Goal: Transaction & Acquisition: Purchase product/service

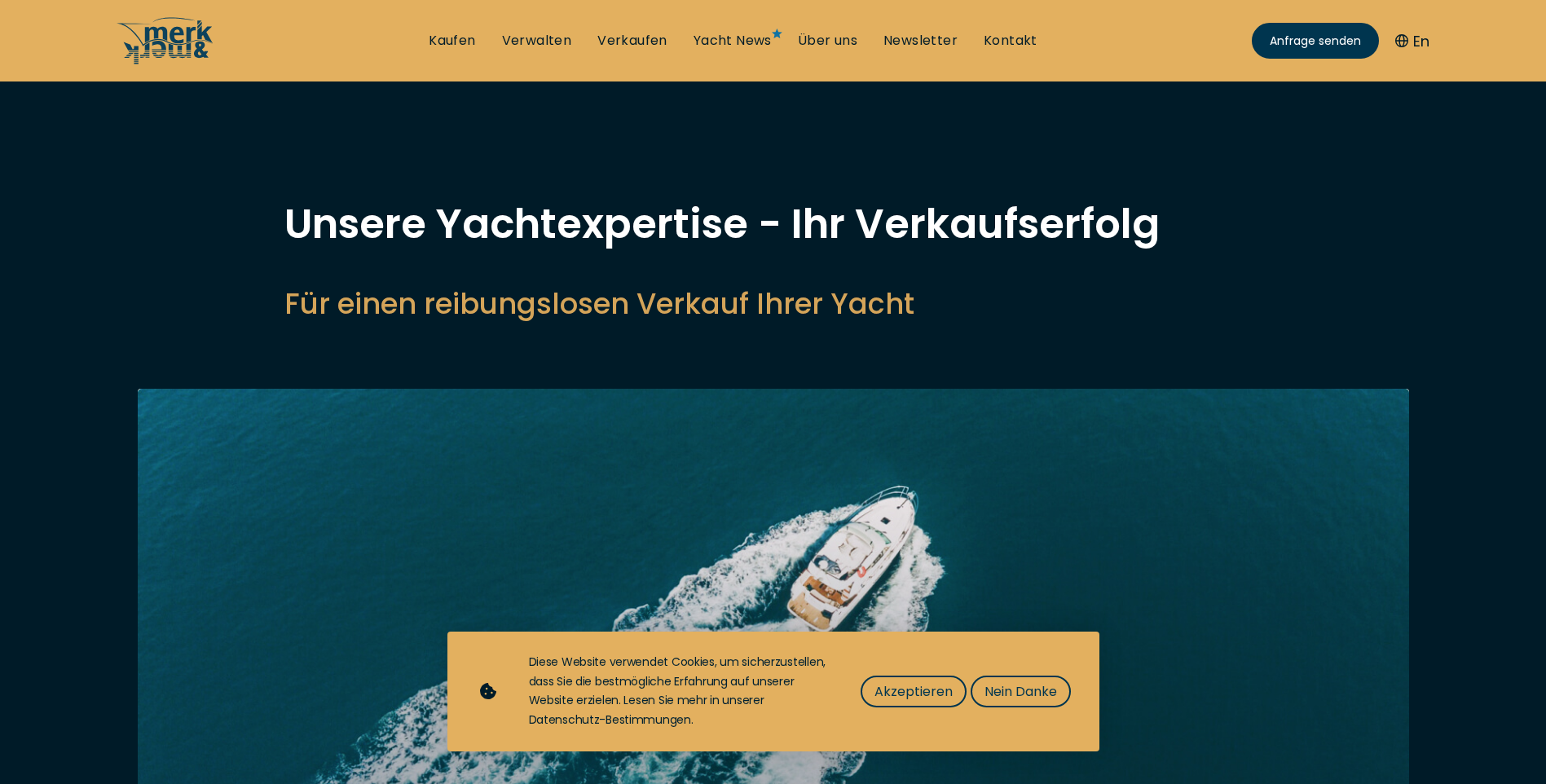
select select "sell"
click at [1002, 690] on span "Nein Danke" at bounding box center [1021, 691] width 73 height 20
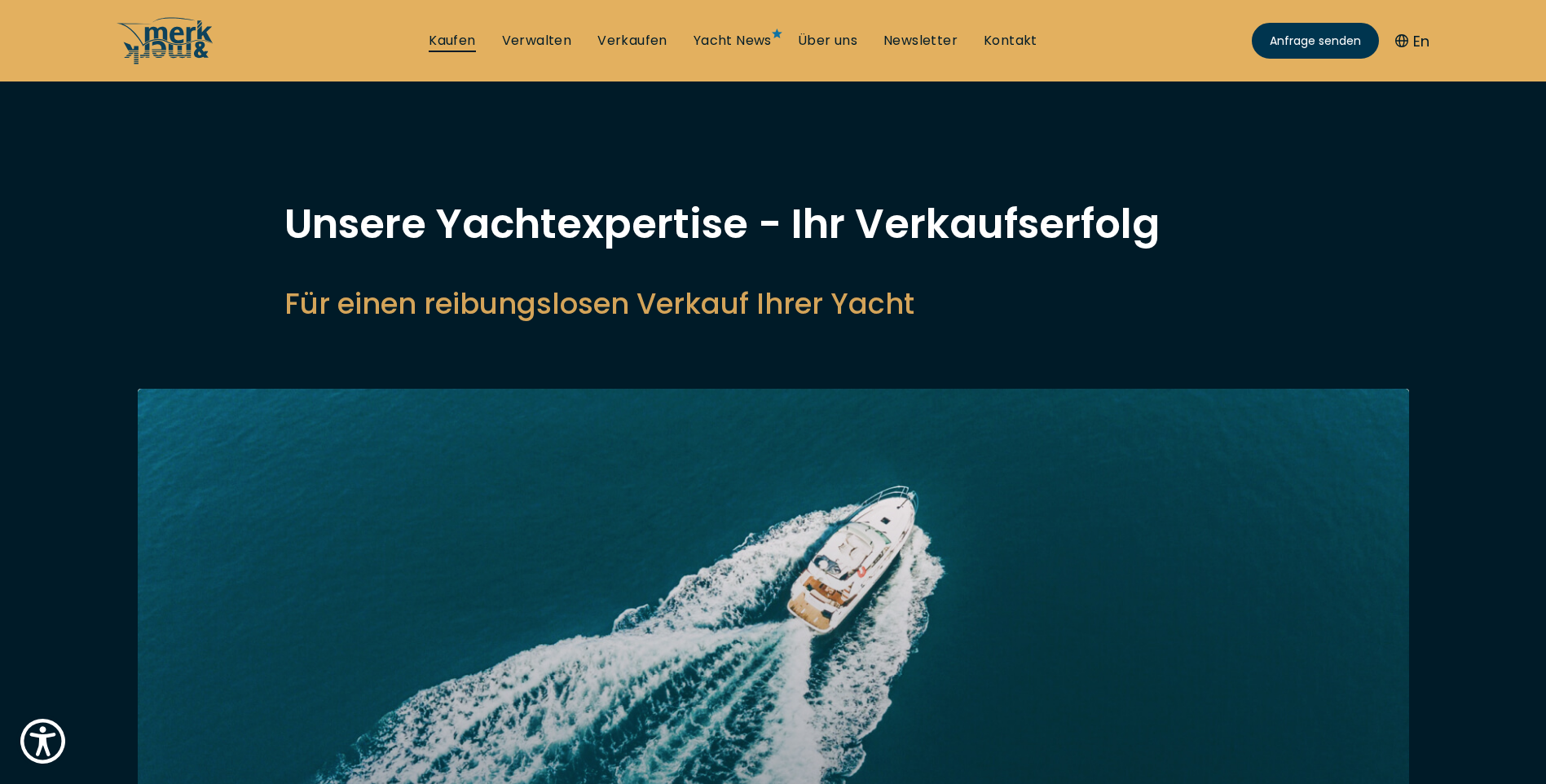
click at [451, 38] on link "Kaufen" at bounding box center [452, 41] width 46 height 18
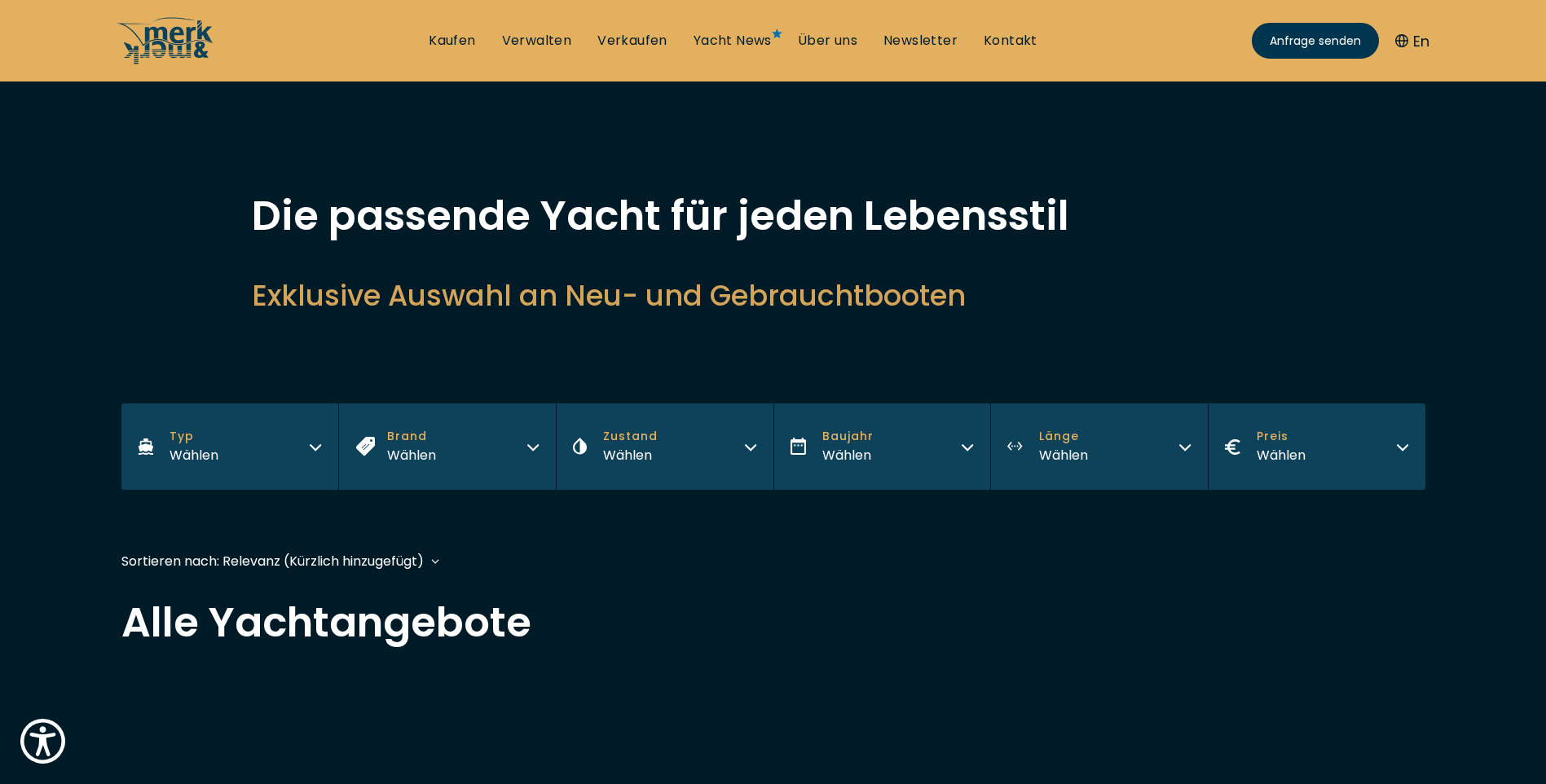
click at [313, 447] on icon "button" at bounding box center [316, 447] width 10 height 5
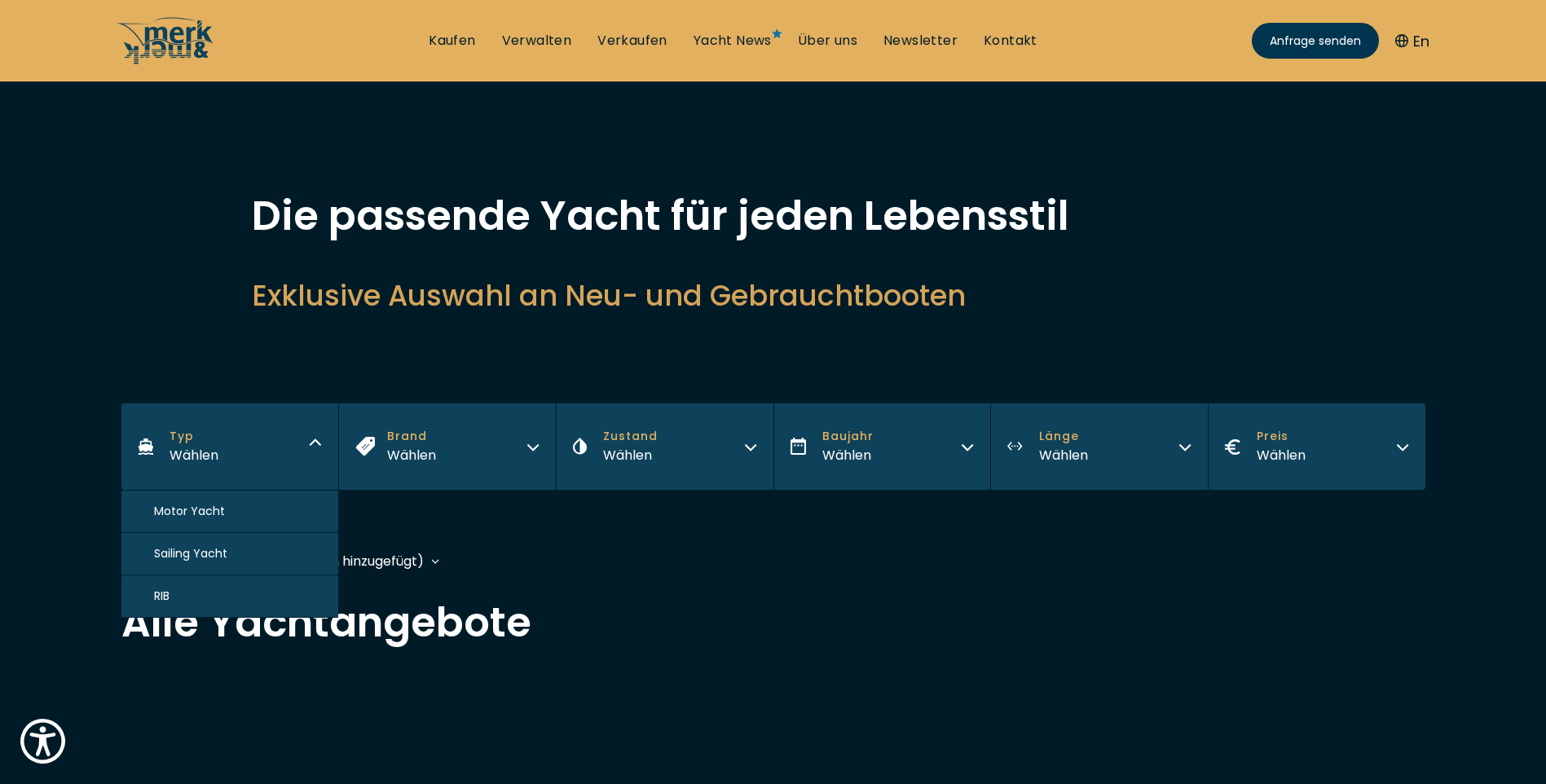
click at [220, 507] on span "Motor Yacht" at bounding box center [189, 511] width 71 height 17
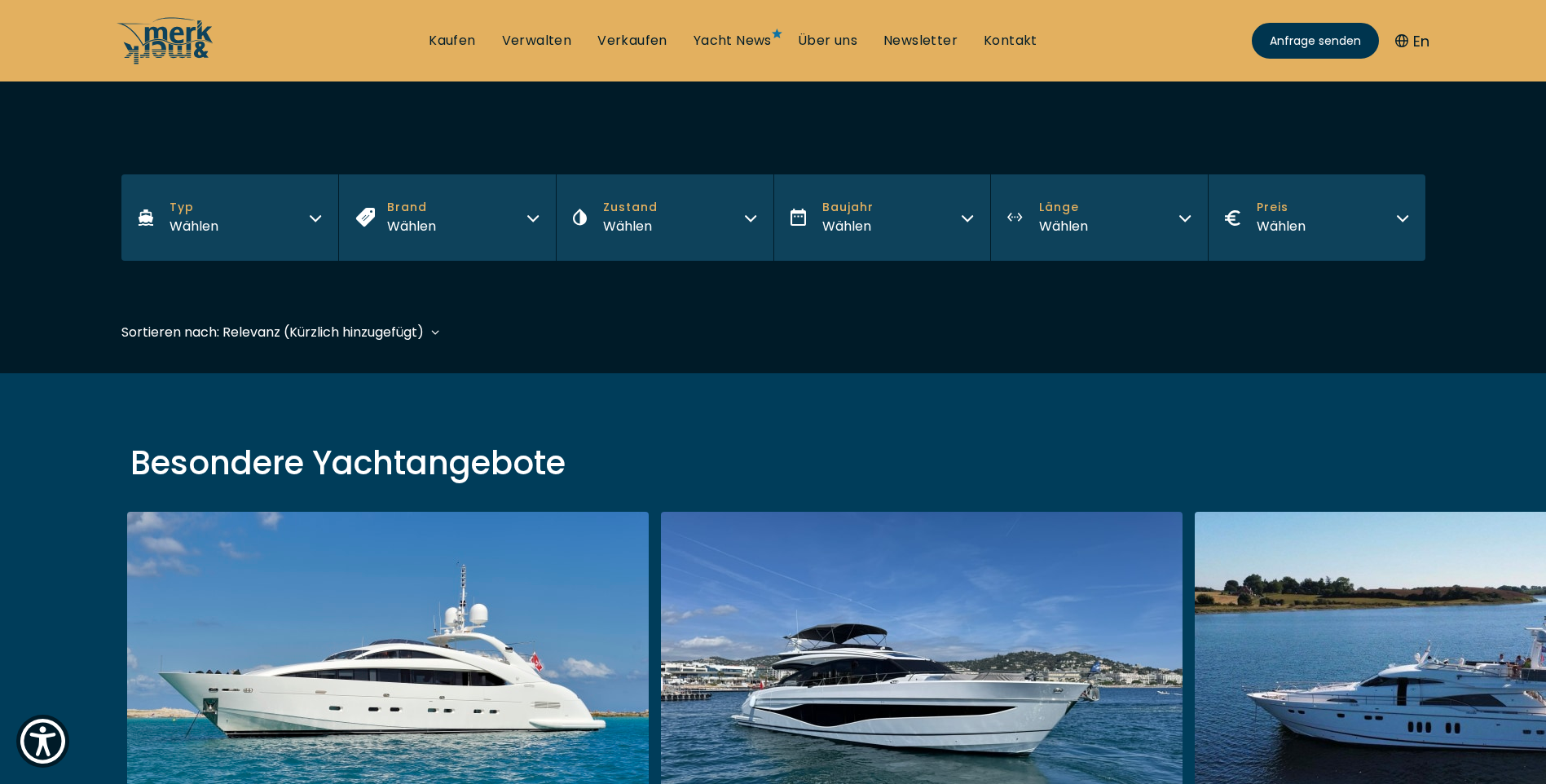
scroll to position [373, 0]
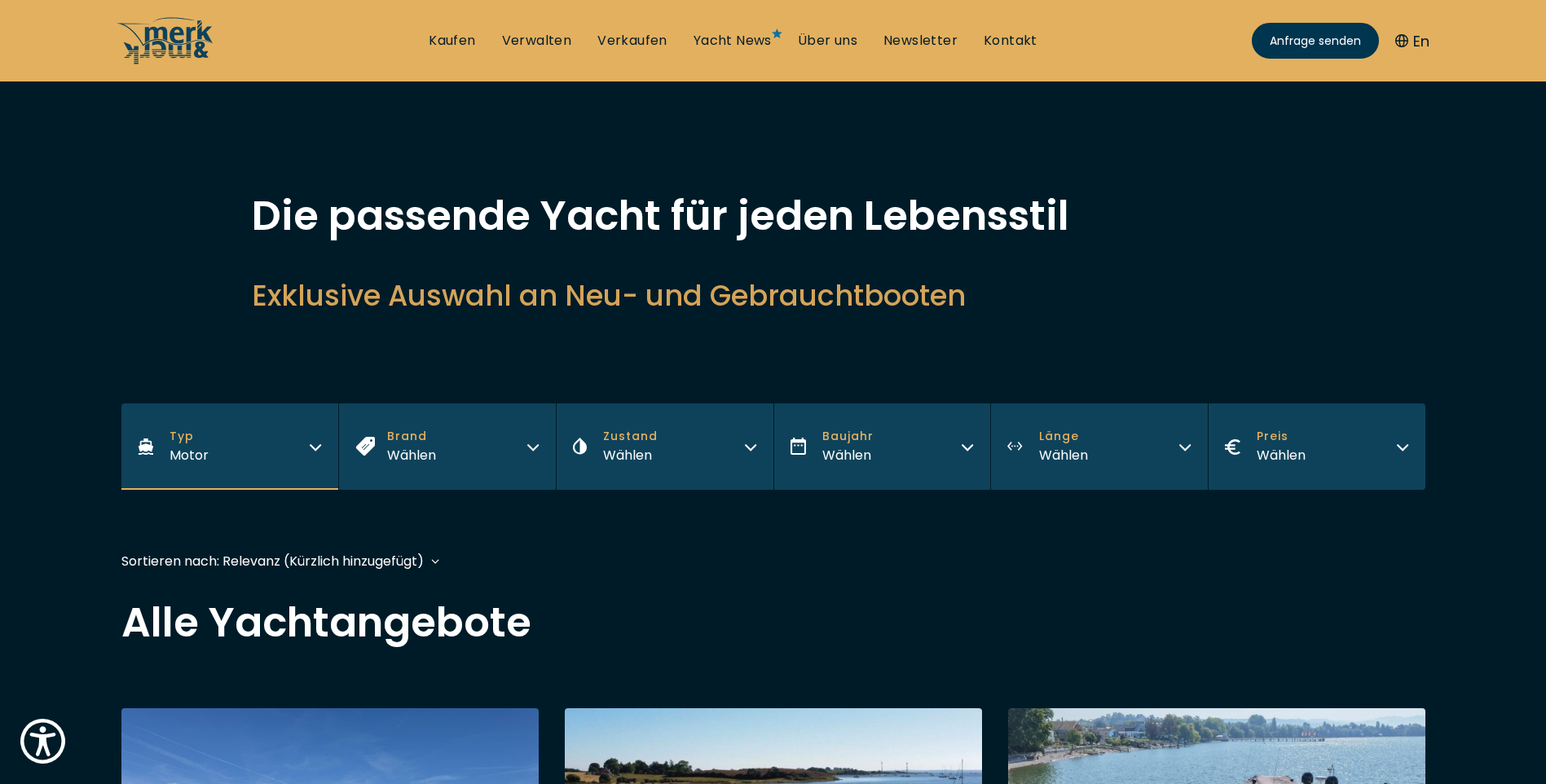
click at [1185, 444] on icon "button" at bounding box center [1185, 445] width 13 height 13
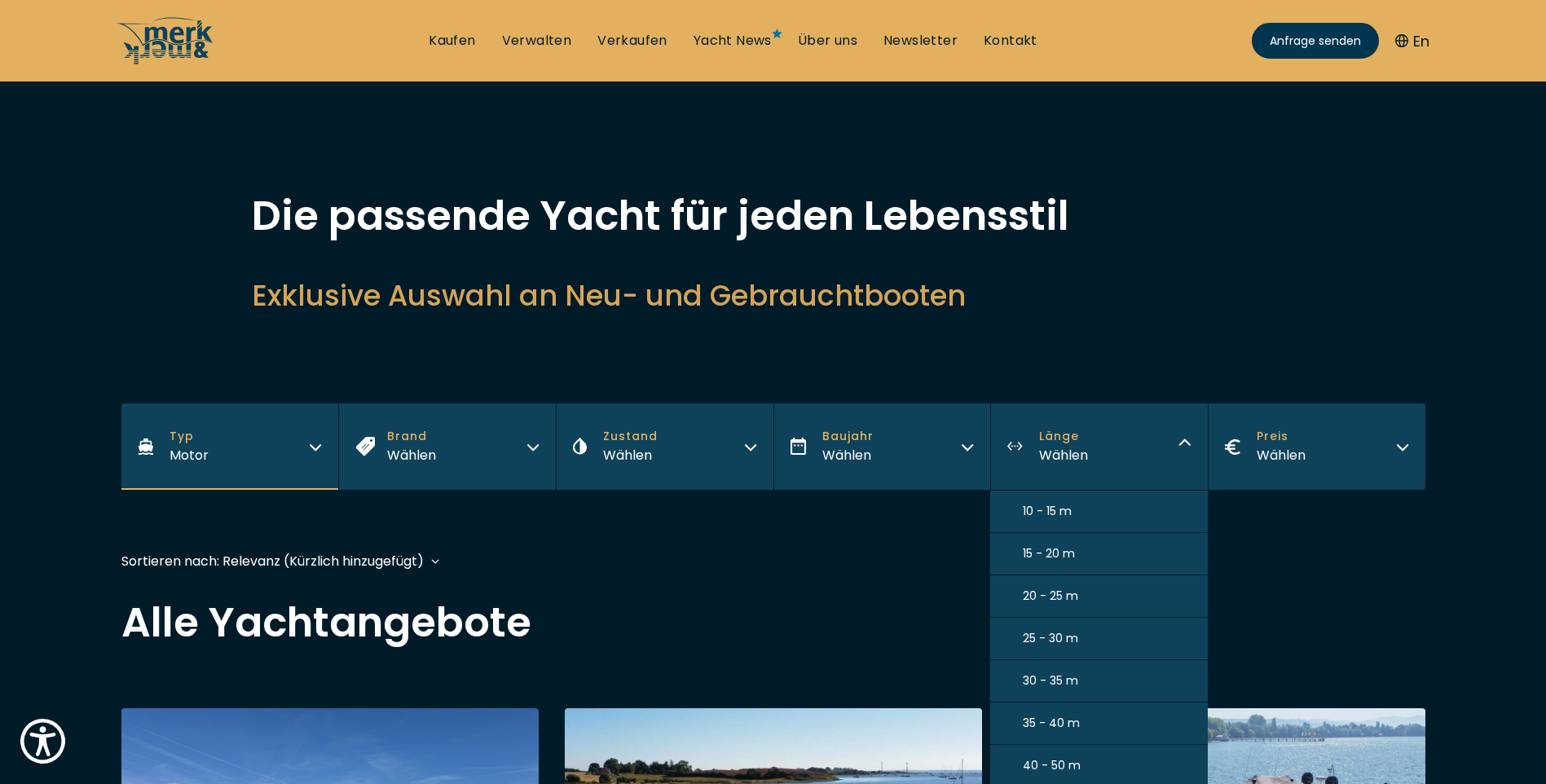
click at [1178, 346] on div "Die passende Yacht für jeden Lebensstil Exklusive Auswahl an Neu- und Gebraucht…" at bounding box center [773, 275] width 1304 height 161
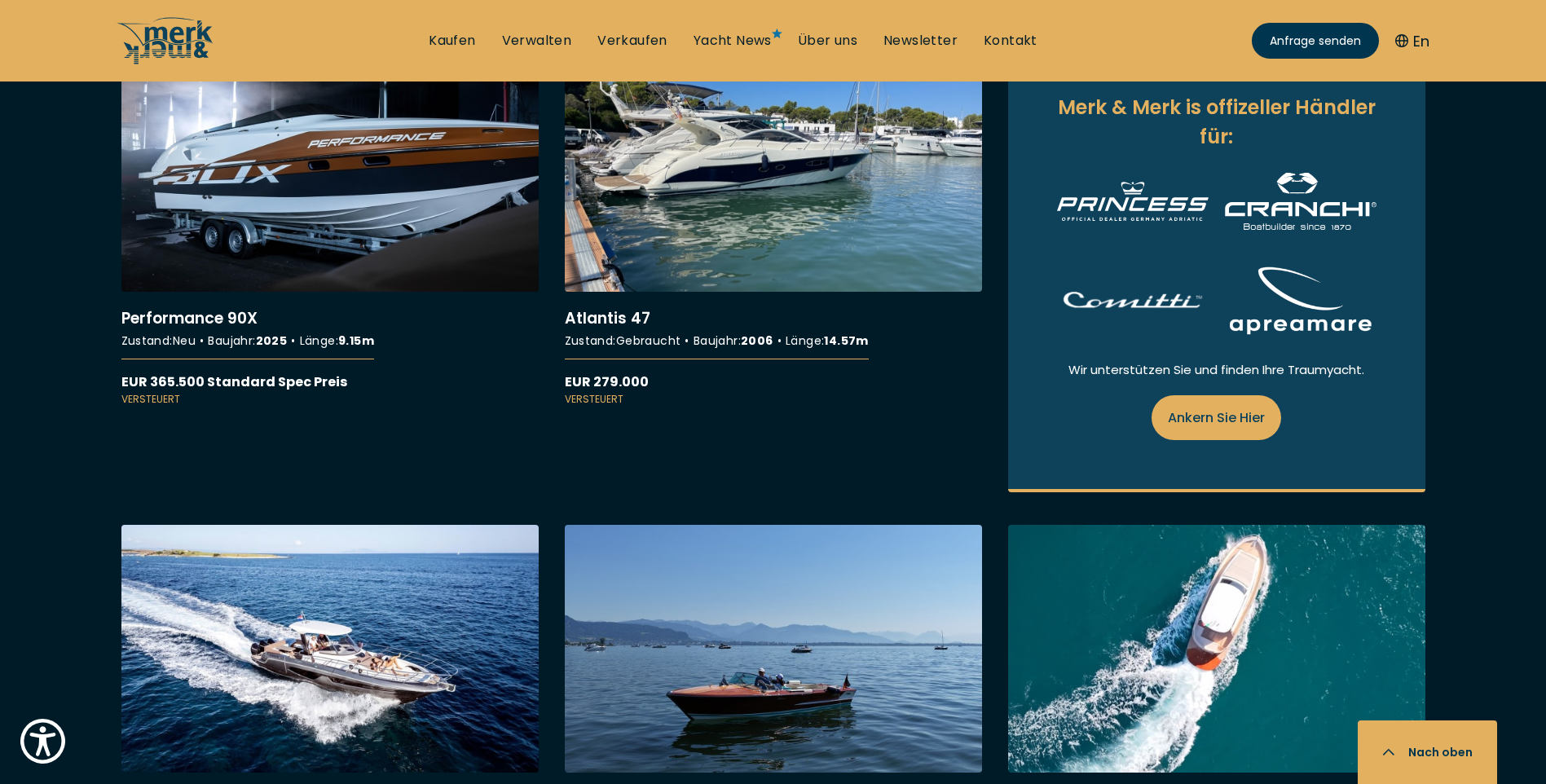
scroll to position [570, 0]
